Goal: Task Accomplishment & Management: Manage account settings

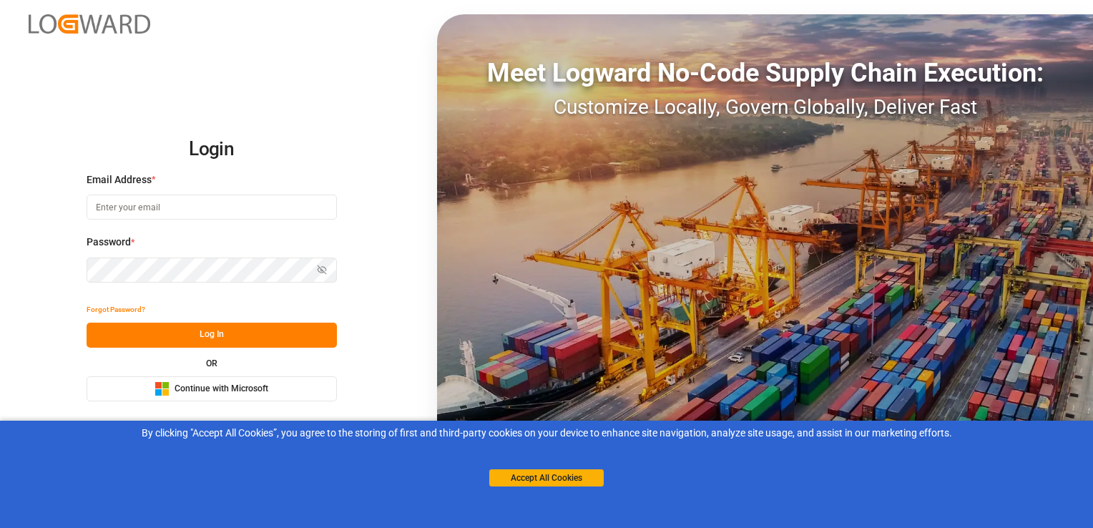
click at [200, 390] on span "Continue with Microsoft" at bounding box center [222, 389] width 94 height 13
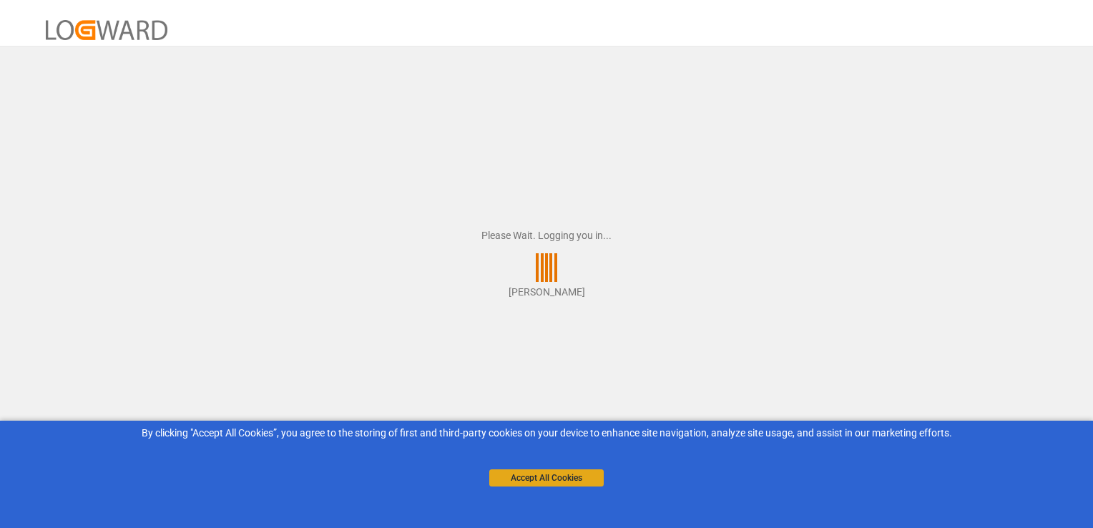
click at [524, 480] on button "Accept All Cookies" at bounding box center [546, 477] width 114 height 17
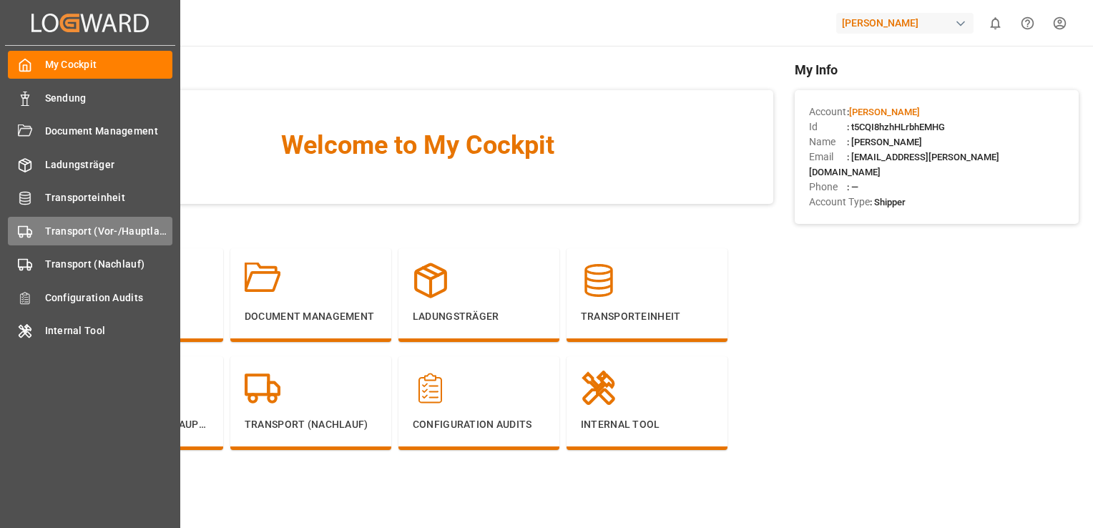
click at [131, 239] on div "Transport (Vor-/Hauptlauf) Transport (Vor-/Hauptlauf)" at bounding box center [90, 231] width 165 height 28
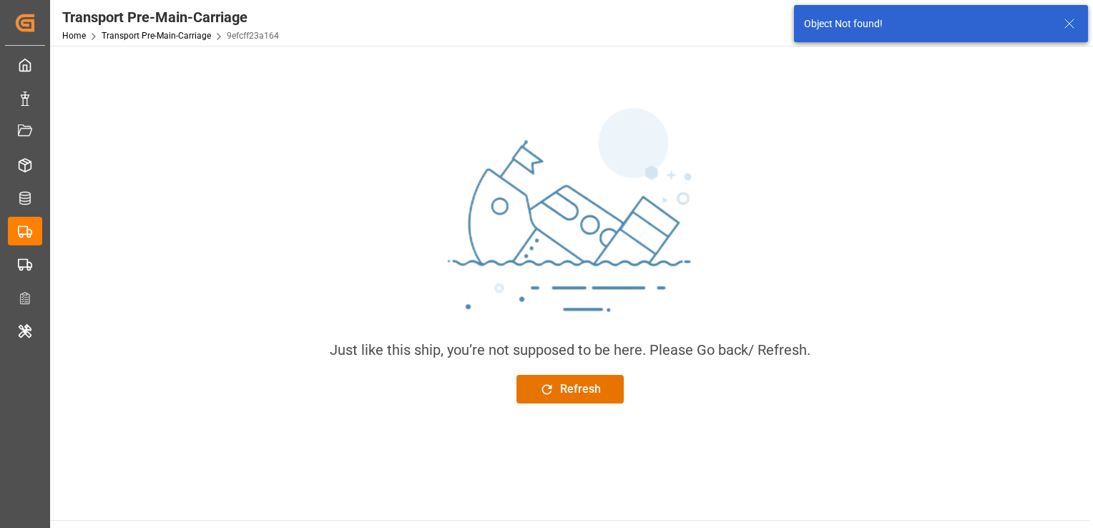
click at [1066, 24] on icon at bounding box center [1069, 23] width 17 height 17
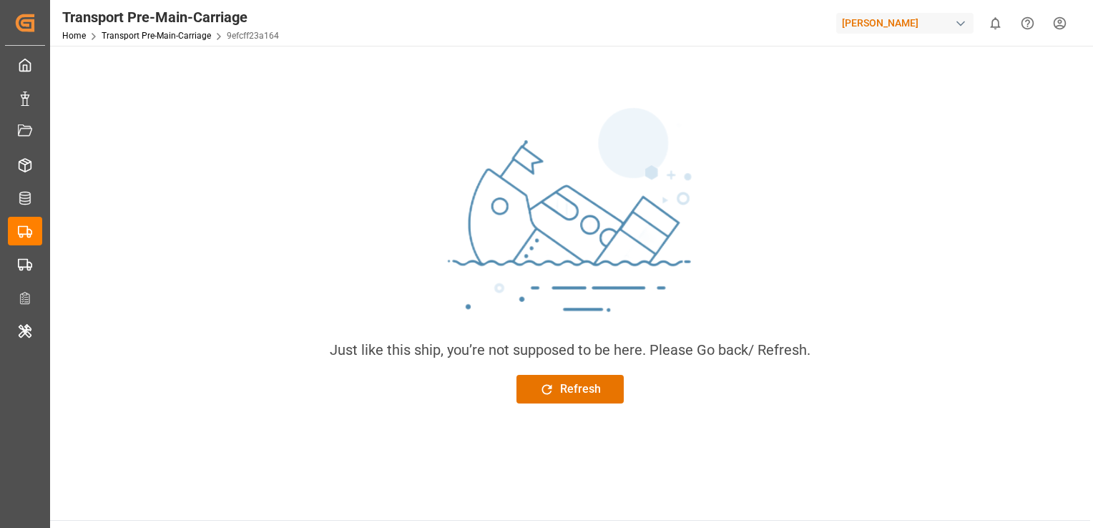
click at [1061, 27] on html "Created by potrace 1.15, written by Peter Selinger 2001-2017 Created by potrace…" at bounding box center [546, 264] width 1093 height 528
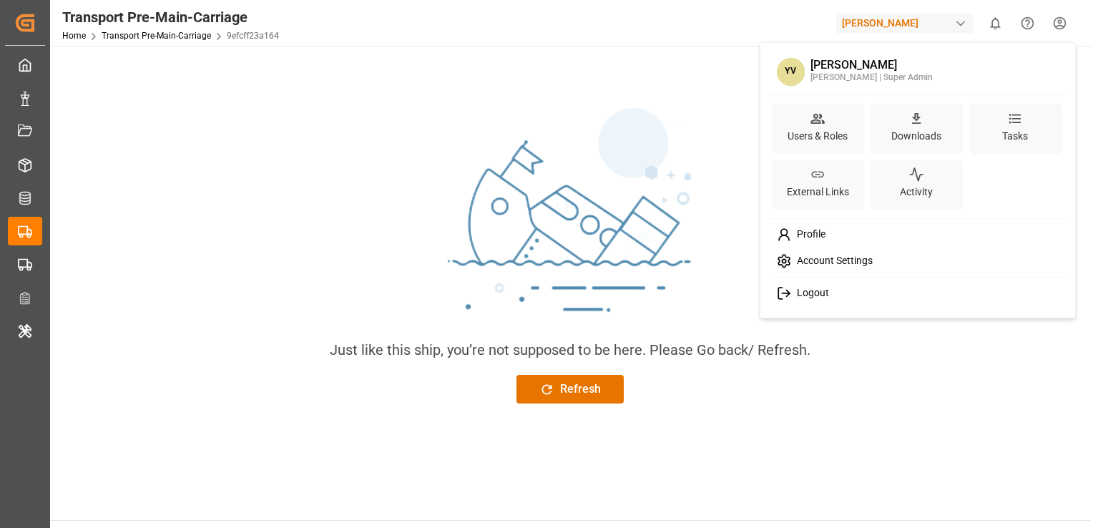
click at [826, 267] on span "Account Settings" at bounding box center [832, 261] width 82 height 13
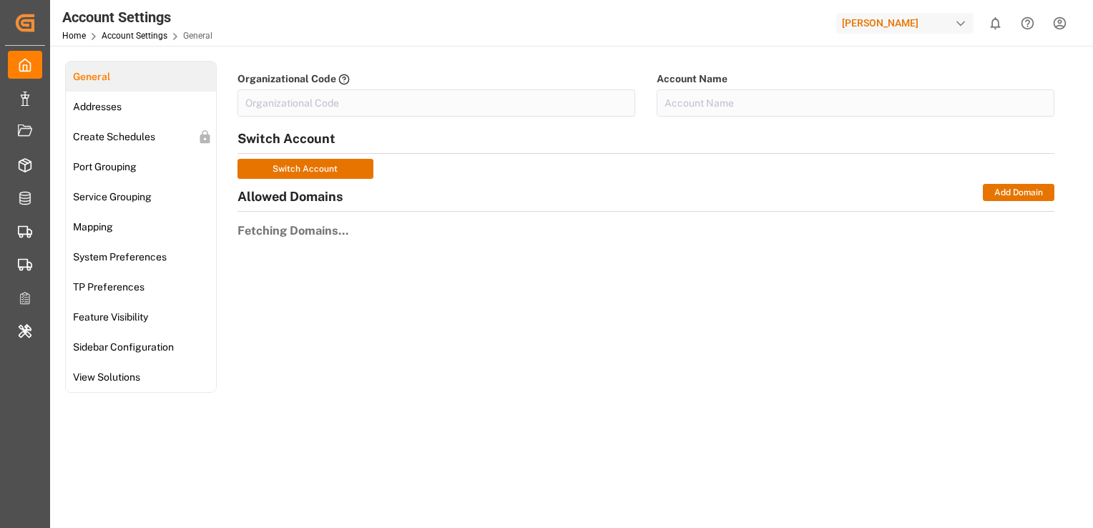
type input "HenryLam-MOUQ"
type input "[PERSON_NAME]"
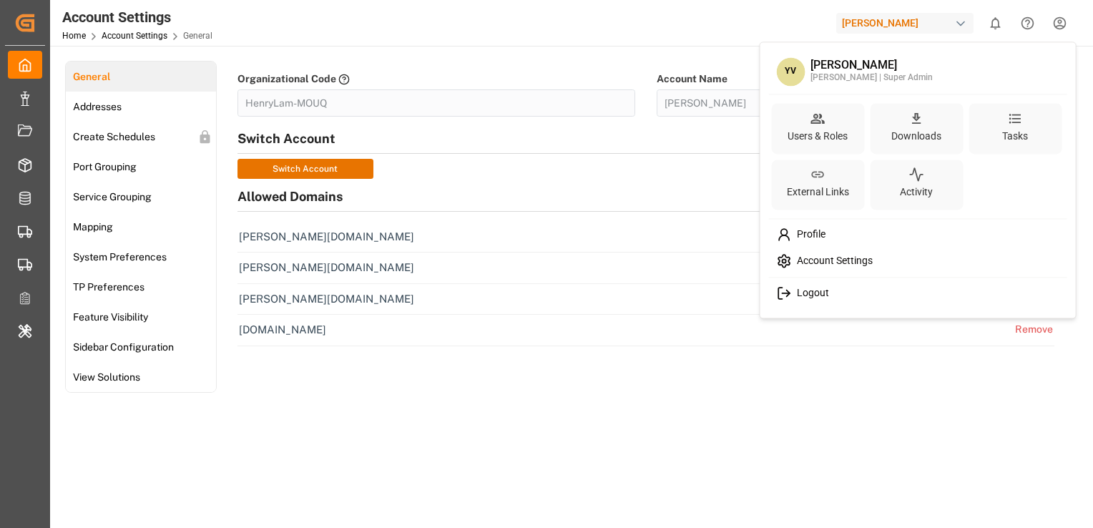
click at [1057, 30] on html "Created by potrace 1.15, written by Peter Selinger 2001-2017 Created by potrace…" at bounding box center [546, 264] width 1093 height 528
click at [844, 176] on div "External Links" at bounding box center [817, 185] width 93 height 51
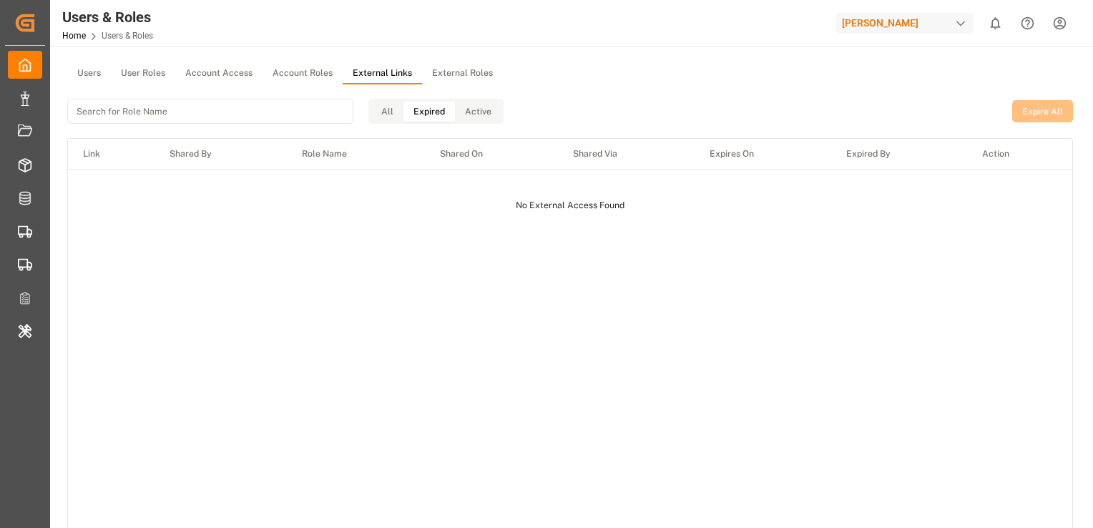
click at [429, 109] on button "Expired" at bounding box center [430, 112] width 52 height 20
click at [491, 113] on button "Active" at bounding box center [478, 112] width 47 height 20
click at [431, 112] on button "Expired" at bounding box center [430, 112] width 52 height 20
click at [386, 116] on button "All" at bounding box center [387, 112] width 32 height 20
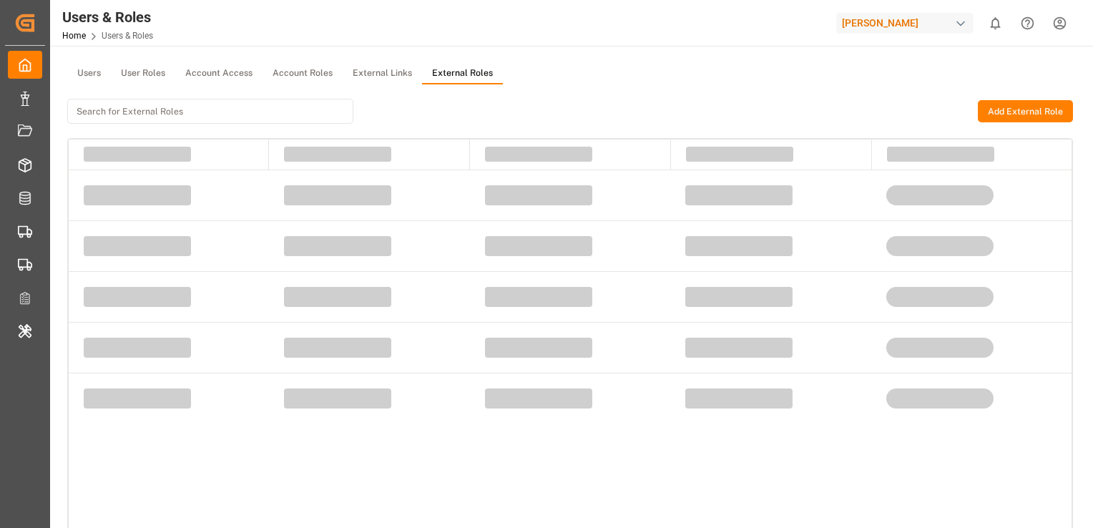
click at [462, 67] on button "External Roles" at bounding box center [462, 73] width 81 height 21
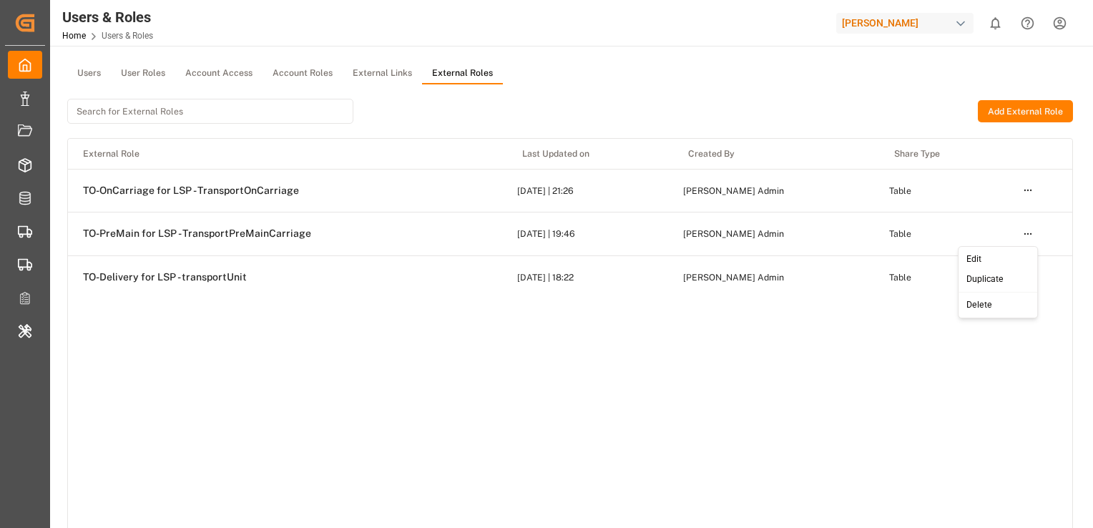
click at [1029, 241] on html "Created by potrace 1.15, written by Peter Selinger 2001-2017 Created by potrace…" at bounding box center [546, 264] width 1093 height 528
click at [975, 258] on div "Edit" at bounding box center [999, 260] width 74 height 20
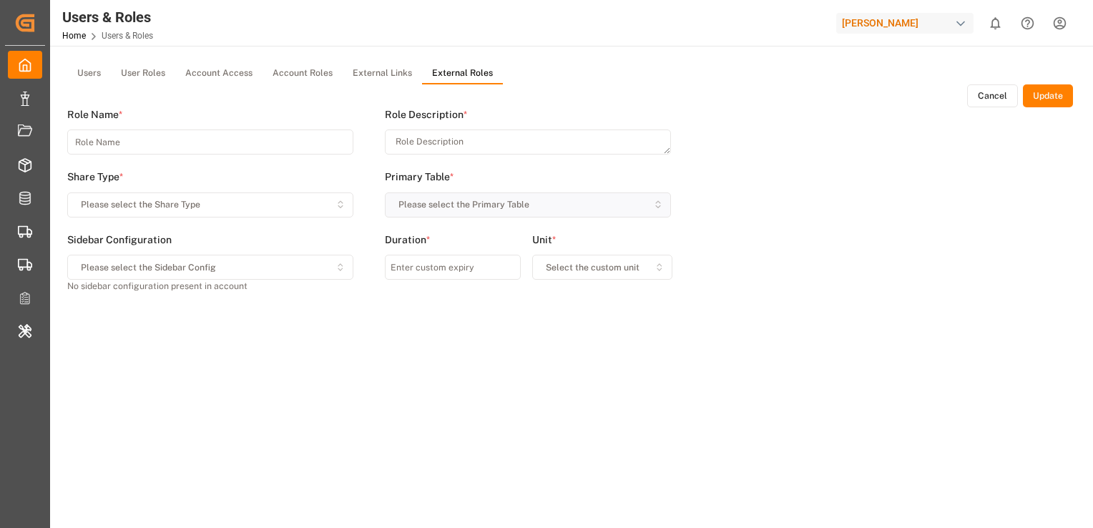
type input "7"
type input "TO-PreMain for LSP - TransportPreMainCarriage"
type textarea "TO-PreMain for LSP"
type input "30"
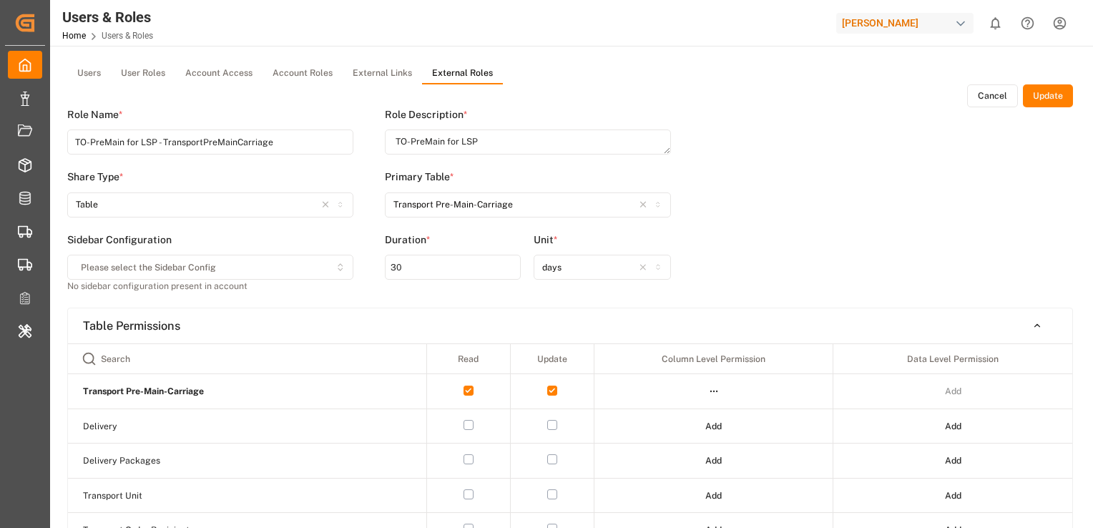
click at [426, 238] on span "*" at bounding box center [428, 239] width 4 height 9
click at [419, 276] on input "30" at bounding box center [453, 267] width 136 height 25
click at [426, 237] on span "*" at bounding box center [428, 239] width 4 height 9
click at [979, 97] on button "Cancel" at bounding box center [992, 95] width 51 height 23
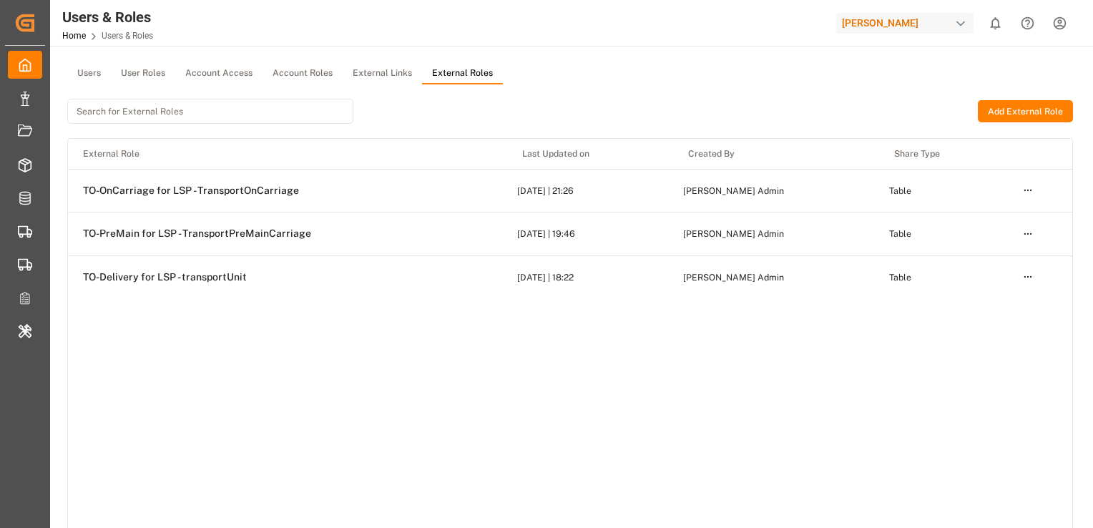
click at [1017, 111] on button "Add External Role" at bounding box center [1025, 111] width 95 height 23
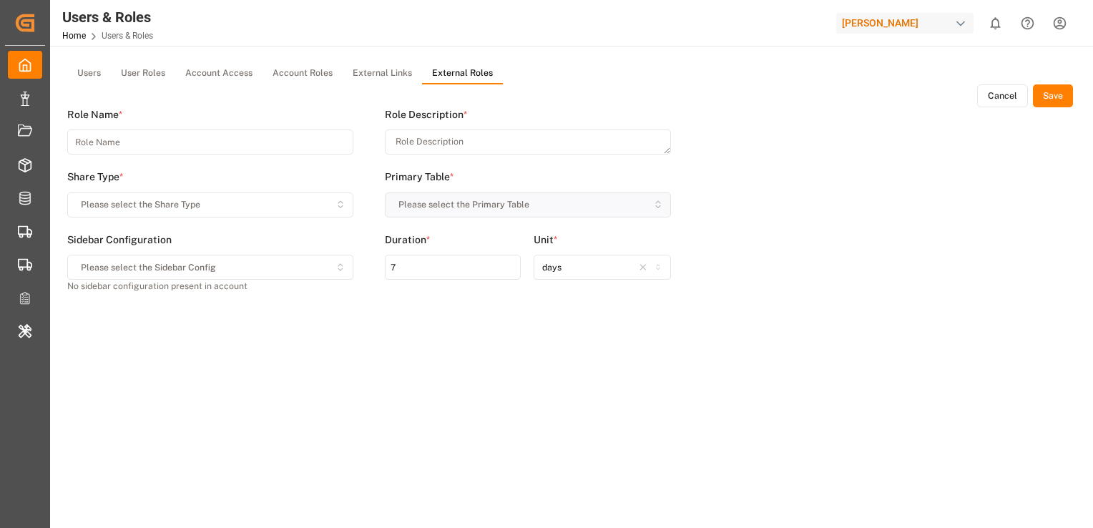
click at [436, 278] on input "7" at bounding box center [453, 267] width 136 height 25
click at [1020, 97] on button "Cancel" at bounding box center [1002, 95] width 51 height 23
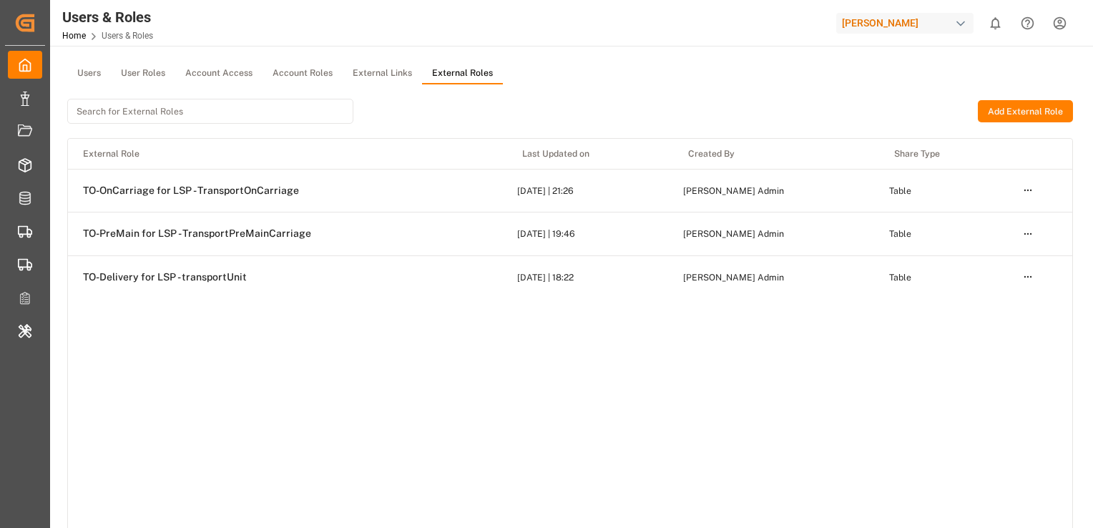
click at [1032, 187] on html "Created by potrace 1.15, written by Peter Selinger 2001-2017 Created by potrace…" at bounding box center [546, 264] width 1093 height 528
click at [996, 213] on div "Edit" at bounding box center [999, 216] width 74 height 20
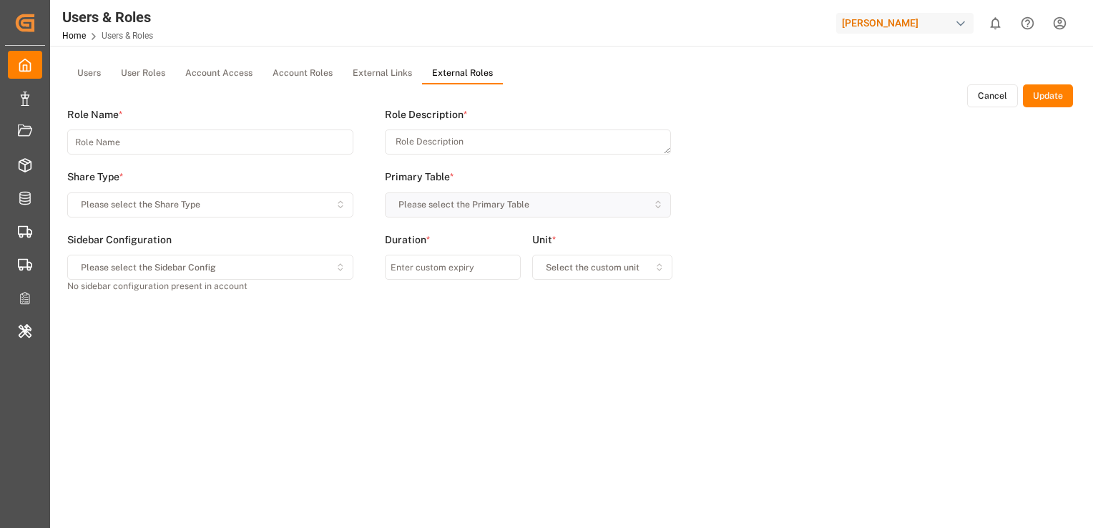
type input "7"
type input "TO-OnCarriage for LSP - TransportOnCarriage"
type textarea "TO-OnCarriage for LSP"
type input "30"
